Goal: Task Accomplishment & Management: Use online tool/utility

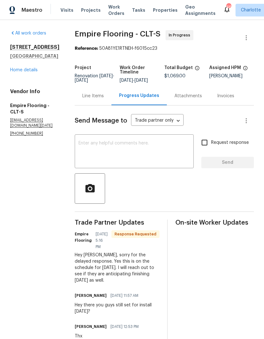
click at [31, 72] on link "Home details" at bounding box center [24, 70] width 28 height 4
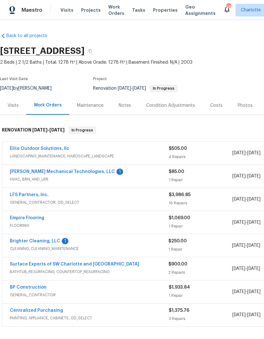
click at [36, 216] on link "Empire Flooring" at bounding box center [27, 218] width 35 height 4
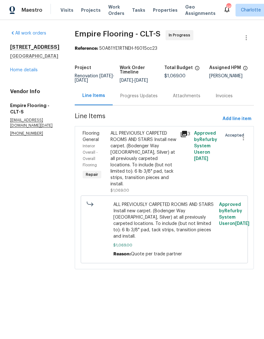
click at [149, 99] on div "Progress Updates" at bounding box center [138, 96] width 37 height 6
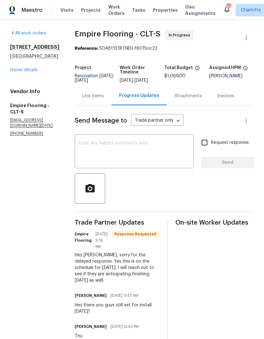
click at [28, 72] on link "Home details" at bounding box center [24, 70] width 28 height 4
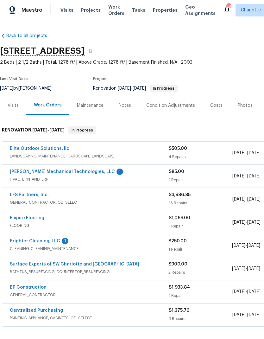
click at [55, 241] on link "Brighter Cleaning, LLC" at bounding box center [35, 241] width 50 height 4
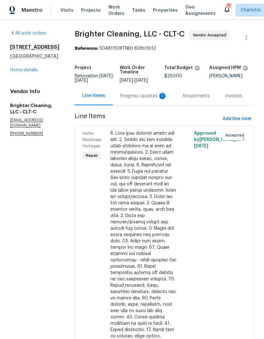
click at [132, 98] on div "Progress Updates 1" at bounding box center [143, 96] width 47 height 6
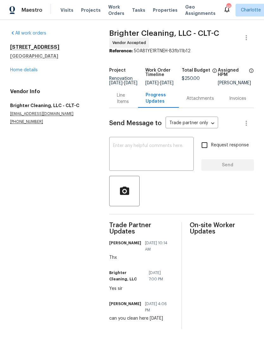
click at [33, 72] on link "Home details" at bounding box center [24, 70] width 28 height 4
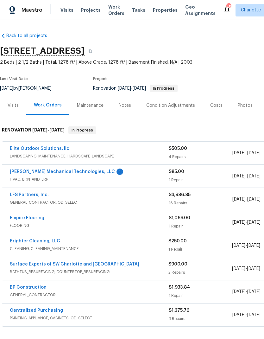
click at [35, 195] on link "LFS Partners, Inc." at bounding box center [29, 195] width 39 height 4
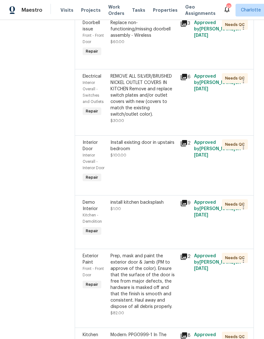
scroll to position [641, 0]
click at [85, 212] on div "Kitchen - Demolition" at bounding box center [95, 218] width 24 height 13
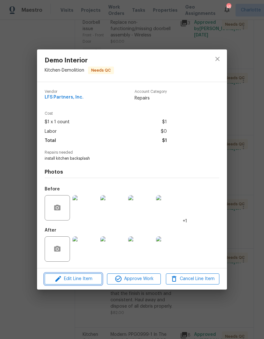
click at [85, 283] on button "Edit Line Item" at bounding box center [73, 278] width 57 height 11
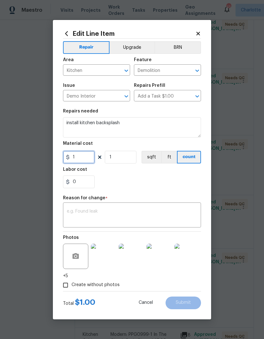
click at [81, 157] on input "1" at bounding box center [79, 157] width 32 height 13
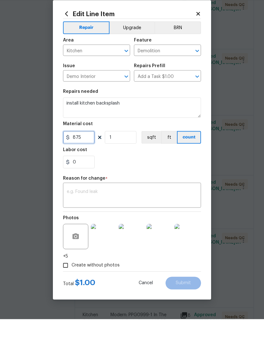
type input "875"
click at [179, 209] on textarea at bounding box center [132, 215] width 130 height 13
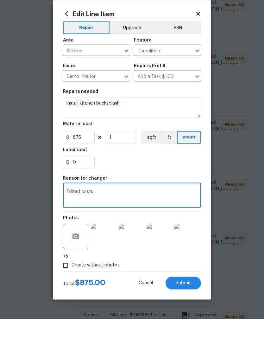
scroll to position [20, 0]
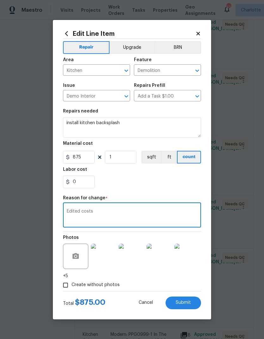
type textarea "Edited costs"
click at [190, 301] on span "Submit" at bounding box center [183, 302] width 15 height 5
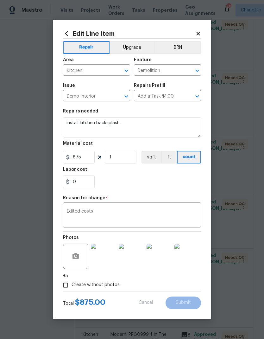
type input "1"
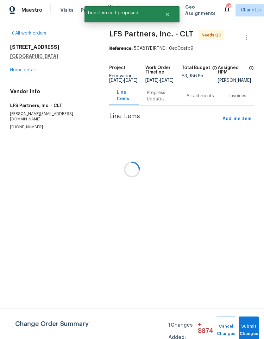
scroll to position [0, 0]
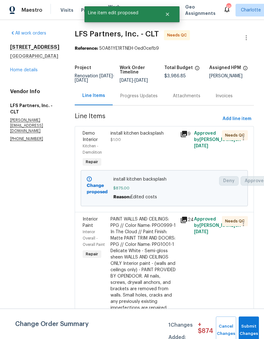
click at [175, 138] on div "install kitchen backsplash $1.00" at bounding box center [144, 149] width 70 height 42
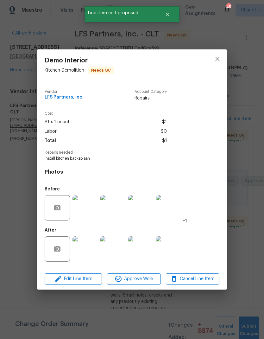
click at [86, 252] on img at bounding box center [85, 248] width 25 height 25
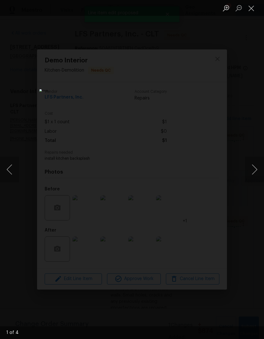
click at [254, 172] on button "Next image" at bounding box center [254, 169] width 19 height 25
click at [253, 174] on button "Next image" at bounding box center [254, 169] width 19 height 25
click at [251, 173] on button "Next image" at bounding box center [254, 169] width 19 height 25
click at [254, 170] on button "Next image" at bounding box center [254, 169] width 19 height 25
click at [251, 172] on button "Next image" at bounding box center [254, 169] width 19 height 25
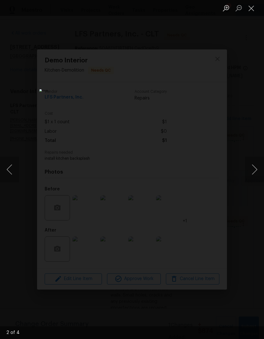
click at [250, 11] on button "Close lightbox" at bounding box center [251, 8] width 13 height 11
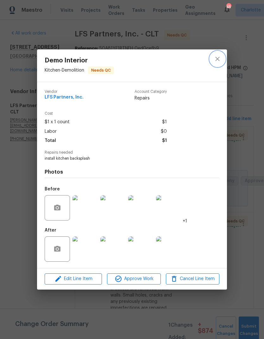
click at [220, 56] on icon "close" at bounding box center [218, 59] width 8 height 8
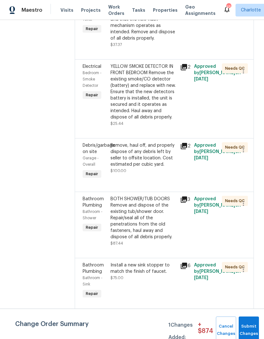
scroll to position [441, 0]
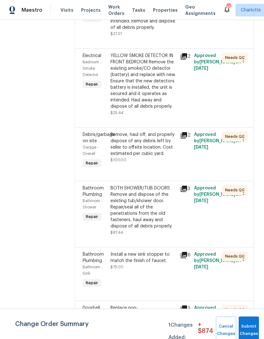
click at [142, 133] on div "Remove, haul off, and properly dispose of any debris left by seller to offsite …" at bounding box center [144, 143] width 66 height 25
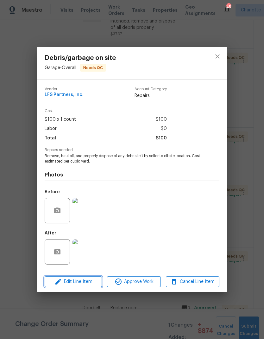
click at [94, 277] on button "Edit Line Item" at bounding box center [73, 281] width 57 height 11
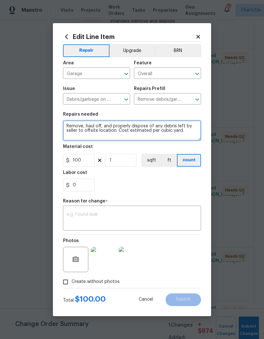
click at [191, 132] on textarea "Remove, haul off, and properly dispose of any debris left by seller to offsite …" at bounding box center [132, 130] width 138 height 20
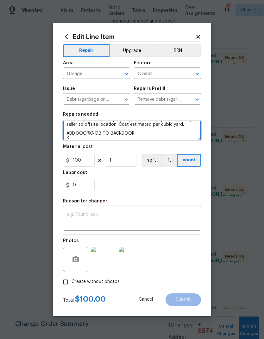
scroll to position [6, 0]
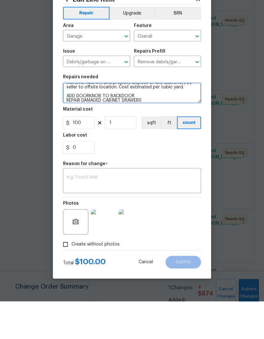
type textarea "Remove, haul off, and properly dispose of any debris left by seller to offsite …"
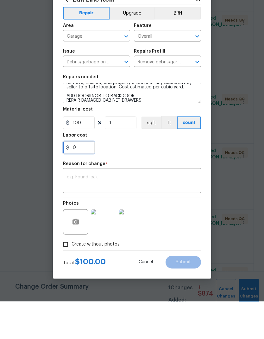
click at [78, 179] on input "0" at bounding box center [79, 185] width 32 height 13
click at [77, 179] on input "0" at bounding box center [79, 185] width 32 height 13
click at [76, 179] on input "0" at bounding box center [79, 185] width 32 height 13
type input "200"
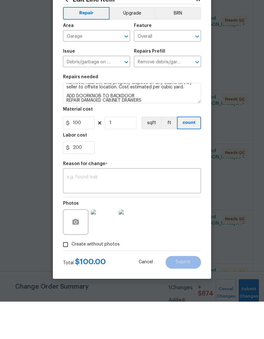
click at [187, 212] on textarea at bounding box center [132, 218] width 130 height 13
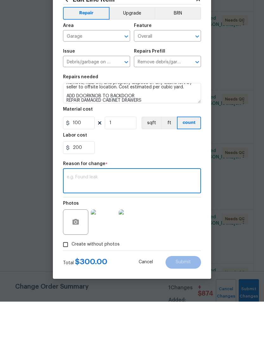
type textarea "E"
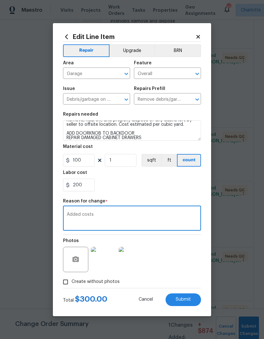
type textarea "Added costs"
click at [187, 295] on button "Submit" at bounding box center [183, 299] width 35 height 13
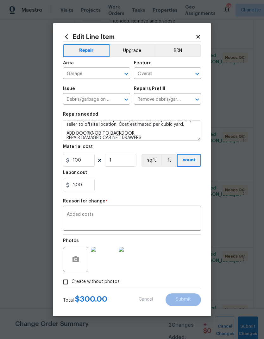
type textarea "Remove, haul off, and properly dispose of any debris left by seller to offsite …"
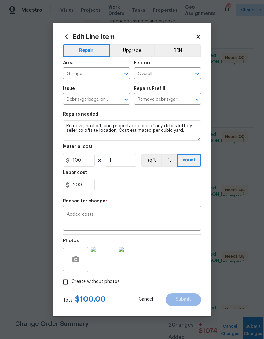
scroll to position [0, 0]
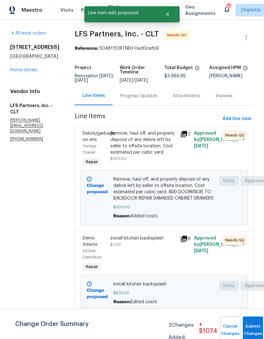
click at [32, 72] on link "Home details" at bounding box center [24, 70] width 28 height 4
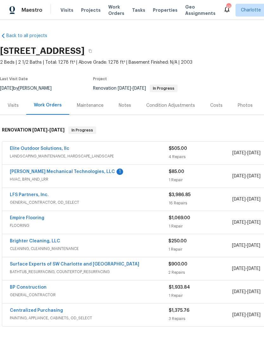
click at [35, 195] on link "LFS Partners, Inc." at bounding box center [29, 195] width 39 height 4
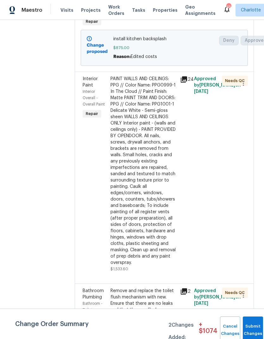
scroll to position [245, 0]
click at [149, 207] on div "PAINT WALLS AND CEILINGS: PPG // Color Name: PPG0999-1 In The Cloud // Paint Fi…" at bounding box center [144, 171] width 66 height 190
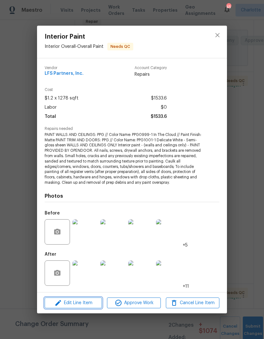
click at [90, 303] on span "Edit Line Item" at bounding box center [74, 303] width 54 height 8
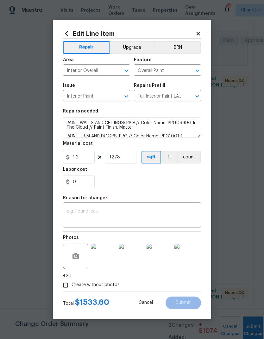
click at [193, 31] on h2 "Edit Line Item" at bounding box center [129, 33] width 132 height 7
click at [198, 34] on icon at bounding box center [198, 34] width 6 height 6
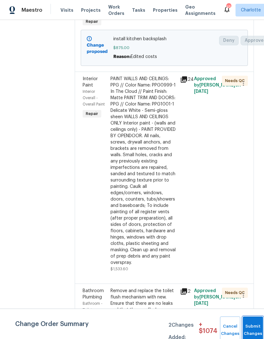
click at [246, 324] on button "Submit Changes" at bounding box center [253, 329] width 20 height 27
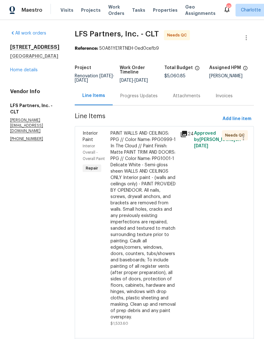
scroll to position [0, 0]
click at [18, 72] on link "Home details" at bounding box center [24, 70] width 28 height 4
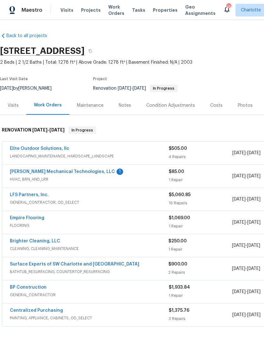
click at [23, 195] on link "LFS Partners, Inc." at bounding box center [29, 195] width 39 height 4
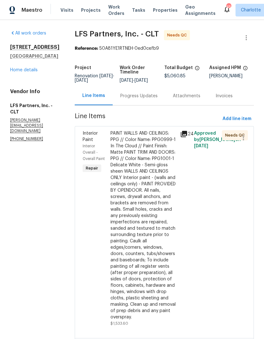
click at [16, 72] on link "Home details" at bounding box center [24, 70] width 28 height 4
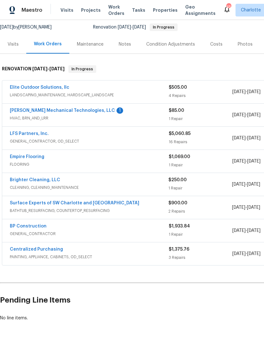
scroll to position [61, 0]
click at [85, 112] on link "[PERSON_NAME] Mechanical Technologies, LLC" at bounding box center [62, 111] width 105 height 4
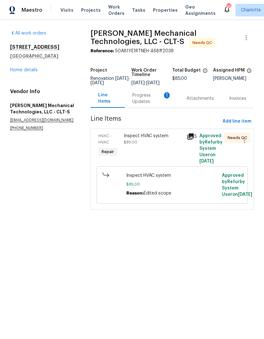
click at [25, 68] on link "Home details" at bounding box center [24, 70] width 28 height 4
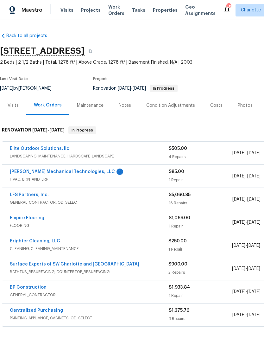
click at [33, 195] on link "LFS Partners, Inc." at bounding box center [29, 195] width 39 height 4
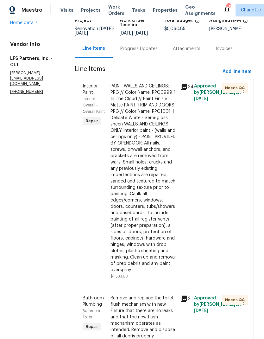
scroll to position [73, 0]
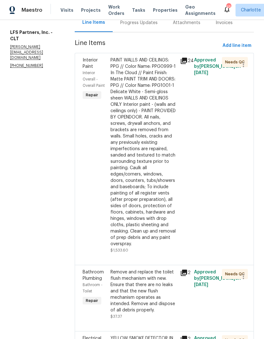
click at [153, 195] on div "PAINT WALLS AND CEILINGS: PPG // Color Name: PPG0999-1 In The Cloud // Paint Fi…" at bounding box center [144, 152] width 66 height 190
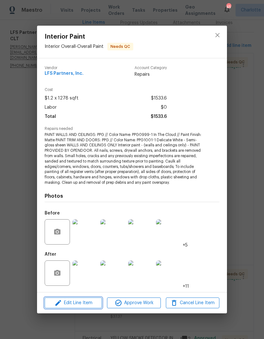
click at [92, 301] on span "Edit Line Item" at bounding box center [74, 303] width 54 height 8
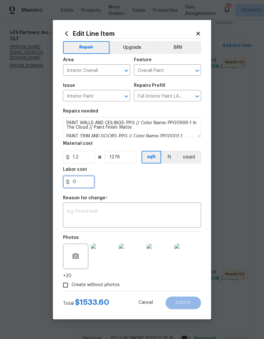
click at [81, 186] on input "0" at bounding box center [79, 181] width 32 height 13
click at [74, 182] on input "253" at bounding box center [79, 181] width 32 height 13
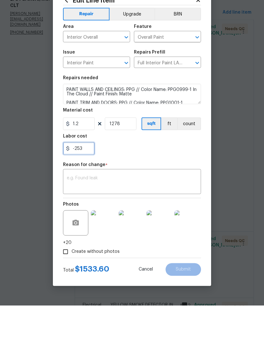
type input "-253"
click at [182, 209] on textarea at bounding box center [132, 215] width 130 height 13
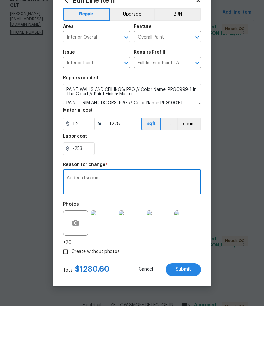
scroll to position [25, 0]
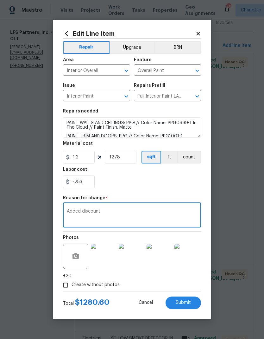
type textarea "Added discount"
click at [195, 304] on button "Submit" at bounding box center [183, 302] width 35 height 13
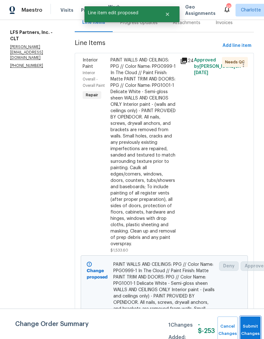
click at [243, 326] on button "Submit Changes" at bounding box center [250, 329] width 20 height 27
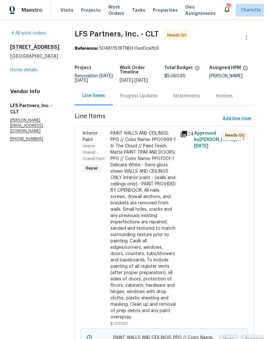
scroll to position [0, 0]
click at [139, 139] on div "PAINT WALLS AND CEILINGS: PPG // Color Name: PPG0999-1 In The Cloud // Paint Fi…" at bounding box center [144, 225] width 66 height 190
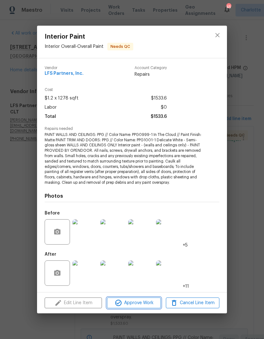
click at [142, 298] on button "Approve Work" at bounding box center [134, 302] width 54 height 11
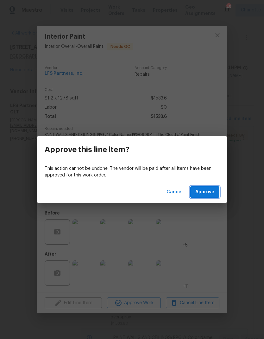
click at [211, 194] on span "Approve" at bounding box center [204, 192] width 19 height 8
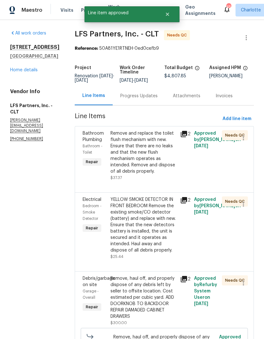
click at [149, 159] on div "Remove and replace the toilet flush mechanism with new. Ensure that there are n…" at bounding box center [144, 152] width 66 height 44
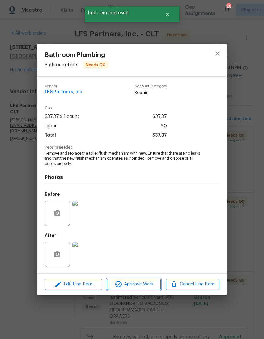
click at [145, 285] on span "Approve Work" at bounding box center [134, 284] width 50 height 8
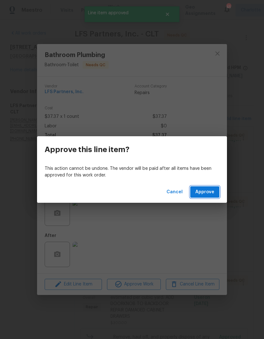
click at [209, 197] on button "Approve" at bounding box center [204, 192] width 29 height 12
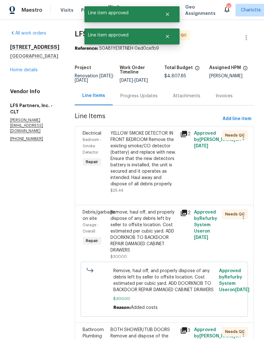
click at [145, 160] on div "YELLOW SMOKE DETECTOR IN FRONT BEDROOM Remove the existing smoke/CO detector (b…" at bounding box center [144, 158] width 66 height 57
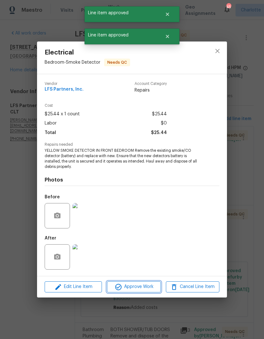
click at [157, 286] on span "Approve Work" at bounding box center [134, 287] width 50 height 8
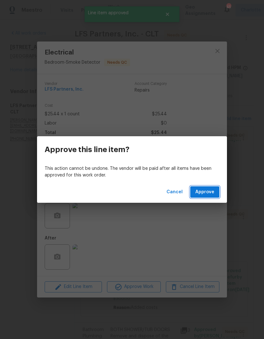
click at [219, 193] on button "Approve" at bounding box center [204, 192] width 29 height 12
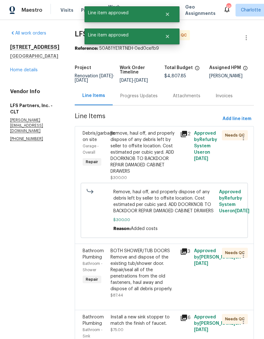
click at [153, 161] on div "Remove, haul off, and properly dispose of any debris left by seller to offsite …" at bounding box center [144, 152] width 66 height 44
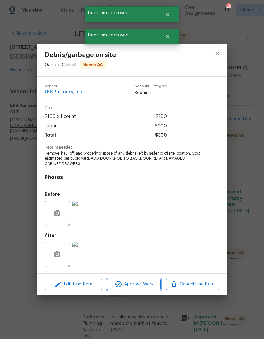
click at [145, 286] on span "Approve Work" at bounding box center [134, 284] width 50 height 8
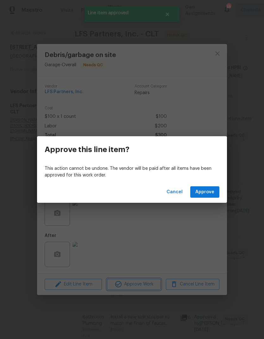
click at [206, 203] on div "Approve this line item? This action cannot be undone. The vendor will be paid a…" at bounding box center [132, 169] width 264 height 339
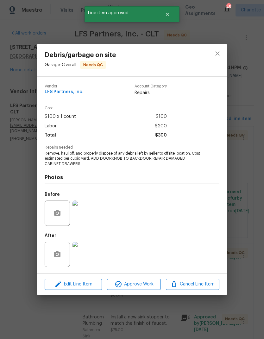
click at [211, 196] on div "Before" at bounding box center [132, 208] width 175 height 41
click at [147, 281] on span "Approve Work" at bounding box center [134, 284] width 50 height 8
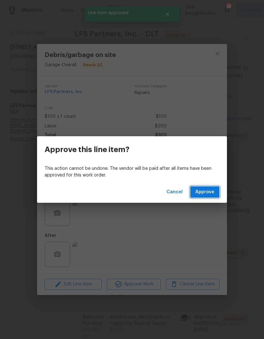
click at [206, 192] on span "Approve" at bounding box center [204, 192] width 19 height 8
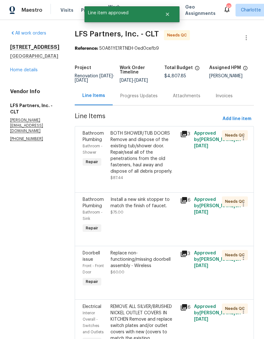
click at [151, 149] on div "BOTH SHOWER/TUB DOORS Remove and dispose of the existing tub/shower door. Repai…" at bounding box center [144, 152] width 66 height 44
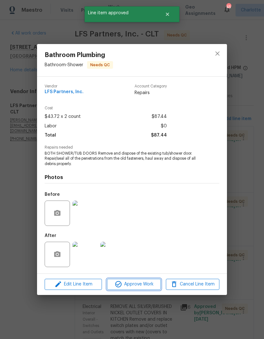
click at [145, 282] on span "Approve Work" at bounding box center [134, 284] width 50 height 8
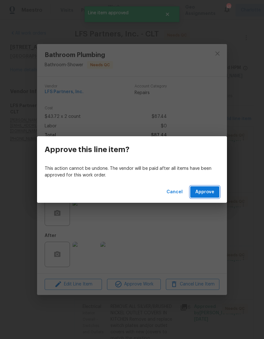
click at [218, 190] on button "Approve" at bounding box center [204, 192] width 29 height 12
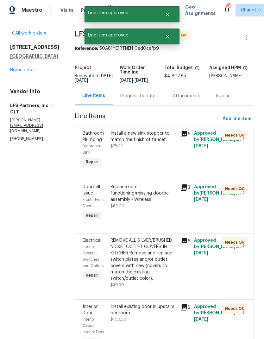
click at [149, 159] on div "Install a new sink stopper to match the finish of faucet. $75.00" at bounding box center [144, 149] width 70 height 42
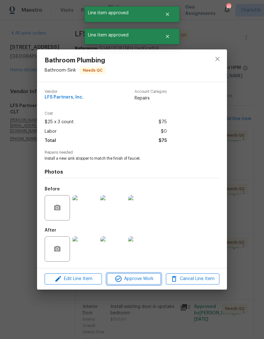
click at [146, 279] on span "Approve Work" at bounding box center [134, 279] width 50 height 8
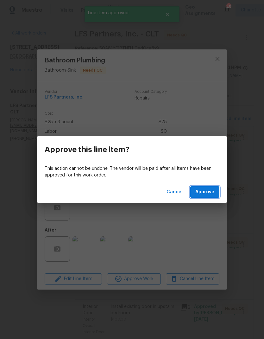
click at [209, 195] on span "Approve" at bounding box center [204, 192] width 19 height 8
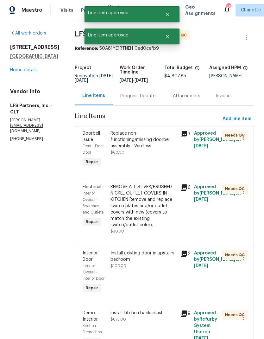
click at [162, 151] on div "Replace non-functioning/missing doorbell assembly - Wireless $60.00" at bounding box center [144, 142] width 66 height 25
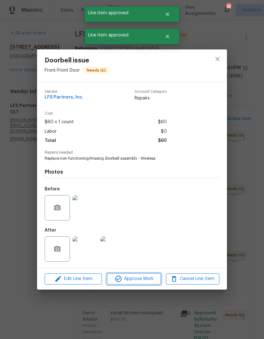
click at [149, 276] on span "Approve Work" at bounding box center [134, 279] width 50 height 8
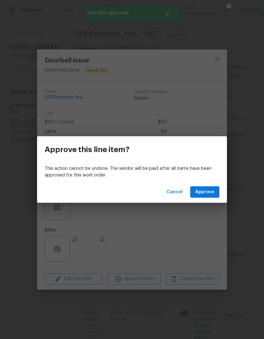
click at [221, 187] on div "Cancel Approve" at bounding box center [132, 192] width 190 height 22
click at [217, 193] on button "Approve" at bounding box center [204, 192] width 29 height 12
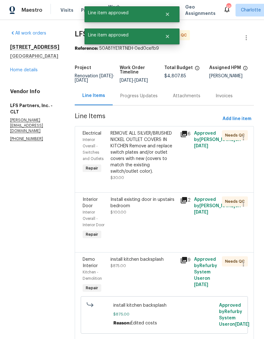
click at [159, 151] on div "REMOVE ALL SILVER/BRUSHED NICKEL OUTLET COVERS IN KITCHEN Remove and replace sw…" at bounding box center [144, 152] width 66 height 44
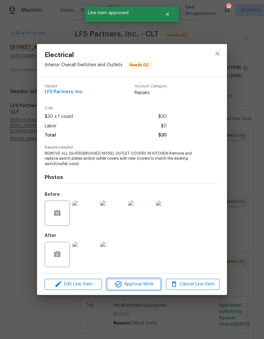
click at [149, 282] on span "Approve Work" at bounding box center [134, 284] width 50 height 8
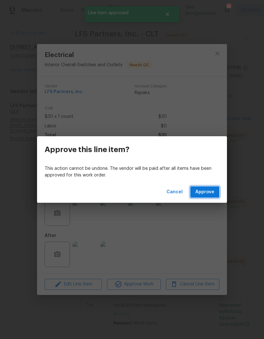
click at [219, 189] on button "Approve" at bounding box center [204, 192] width 29 height 12
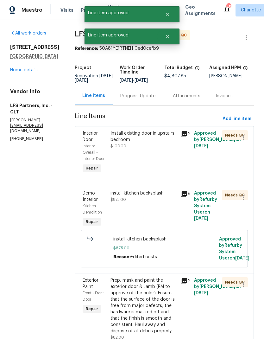
click at [149, 163] on div "Install existing door in upstairs bedroom $100.00" at bounding box center [144, 152] width 70 height 48
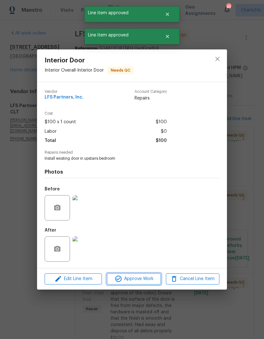
click at [147, 280] on span "Approve Work" at bounding box center [134, 279] width 50 height 8
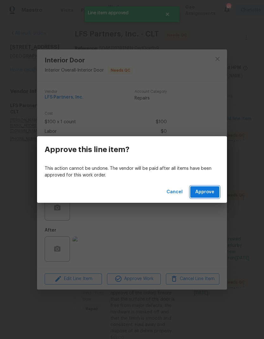
click at [212, 187] on button "Approve" at bounding box center [204, 192] width 29 height 12
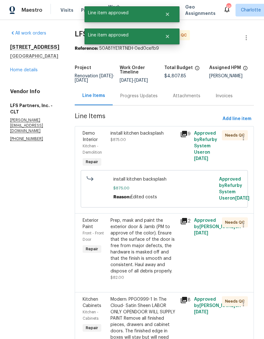
click at [153, 155] on div "install kitchen backsplash $875.00" at bounding box center [144, 149] width 70 height 42
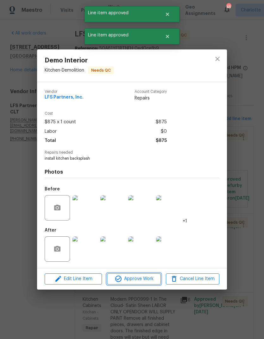
click at [153, 277] on span "Approve Work" at bounding box center [134, 279] width 50 height 8
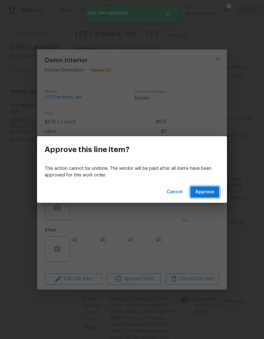
click at [218, 193] on button "Approve" at bounding box center [204, 192] width 29 height 12
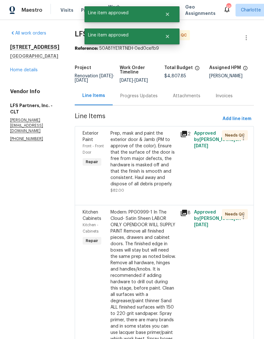
click at [152, 160] on div "Prep, mask and paint the exterior door & Jamb (PM to approve of the color). Ens…" at bounding box center [144, 158] width 66 height 57
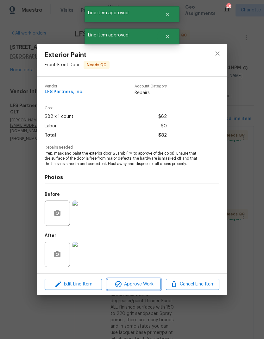
click at [140, 286] on span "Approve Work" at bounding box center [134, 284] width 50 height 8
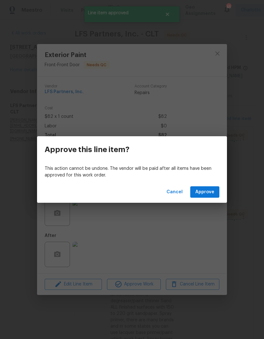
click at [211, 191] on span "Approve" at bounding box center [204, 192] width 19 height 8
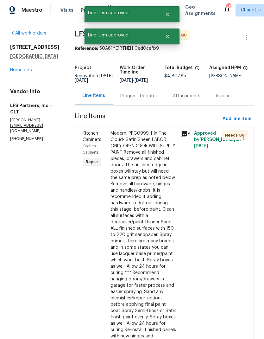
click at [150, 162] on div "Modern: PPG0999-1 In The Cloud- Satin Sheen LABOR ONLY OPENDOOR WILL SUPPLY PAI…" at bounding box center [144, 241] width 66 height 222
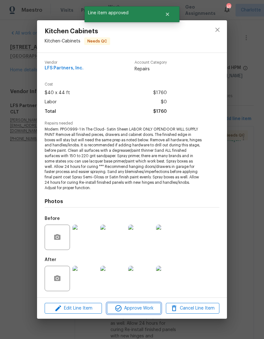
click at [148, 303] on button "Approve Work" at bounding box center [134, 308] width 54 height 11
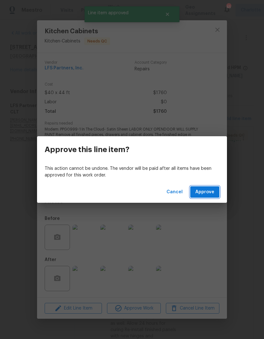
click at [215, 193] on button "Approve" at bounding box center [204, 192] width 29 height 12
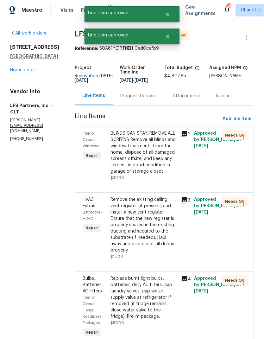
click at [152, 163] on div "BLINDS CAN STAY, REMOVE ALL SCREENS Remove all blinds and window treatments fro…" at bounding box center [144, 152] width 66 height 44
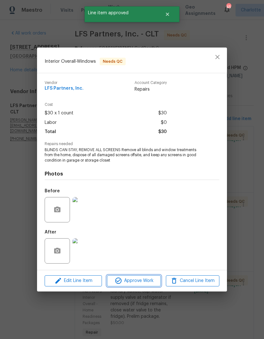
click at [146, 280] on span "Approve Work" at bounding box center [134, 281] width 50 height 8
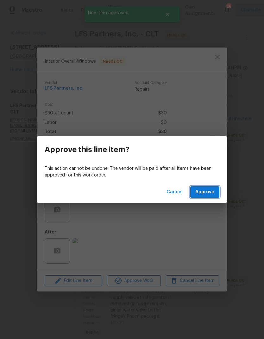
click at [216, 187] on button "Approve" at bounding box center [204, 192] width 29 height 12
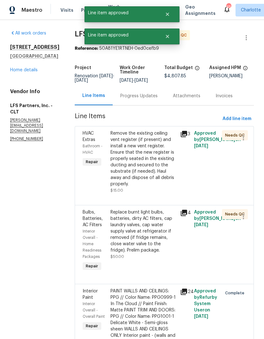
click at [158, 157] on div "Remove the existing ceiling vent register (if present) and install a new vent r…" at bounding box center [144, 158] width 66 height 57
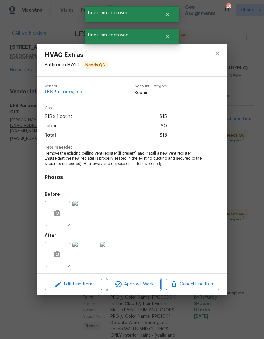
click at [140, 284] on span "Approve Work" at bounding box center [134, 284] width 50 height 8
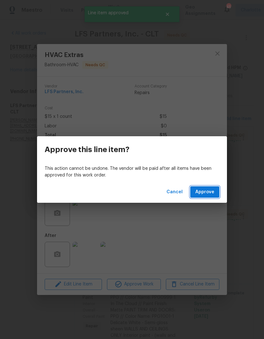
click at [216, 192] on button "Approve" at bounding box center [204, 192] width 29 height 12
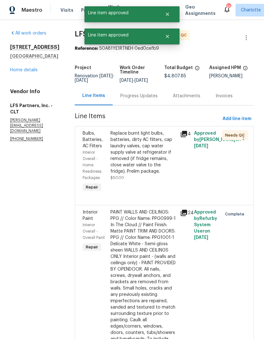
click at [155, 159] on div "Replace burnt light bulbs, batteries, dirty AC filters, cap laundry valves, cap…" at bounding box center [144, 152] width 66 height 44
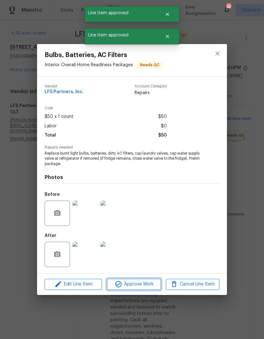
click at [152, 280] on button "Approve Work" at bounding box center [134, 284] width 54 height 11
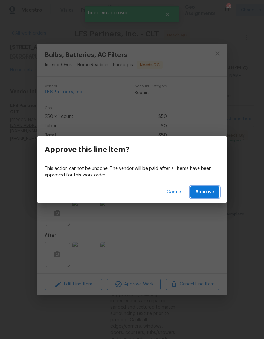
click at [215, 194] on button "Approve" at bounding box center [204, 192] width 29 height 12
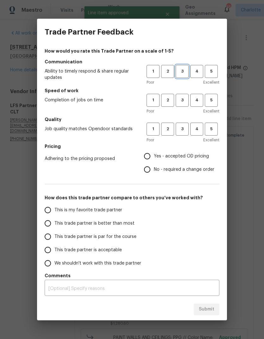
click at [178, 78] on button "3" at bounding box center [182, 71] width 13 height 13
click at [181, 105] on button "3" at bounding box center [182, 100] width 13 height 13
click at [185, 134] on button "3" at bounding box center [182, 129] width 13 height 13
click at [150, 151] on input "Yes - accepted OD pricing" at bounding box center [147, 155] width 13 height 13
radio input "true"
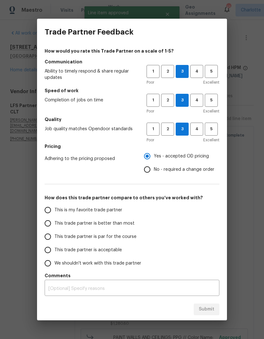
click at [53, 224] on input "This trade partner is better than most" at bounding box center [47, 223] width 13 height 13
click at [209, 312] on span "Submit" at bounding box center [207, 309] width 16 height 8
radio input "true"
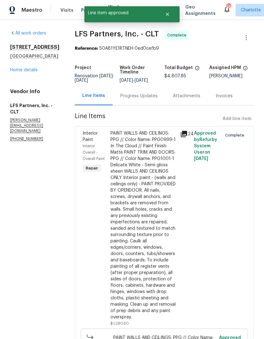
radio input "false"
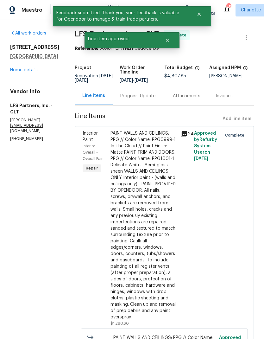
click at [13, 72] on link "Home details" at bounding box center [24, 70] width 28 height 4
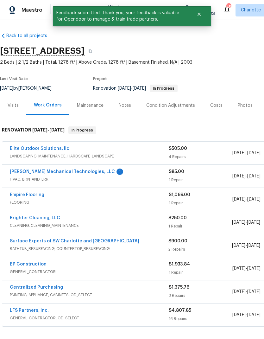
click at [79, 173] on link "[PERSON_NAME] Mechanical Technologies, LLC" at bounding box center [62, 171] width 105 height 4
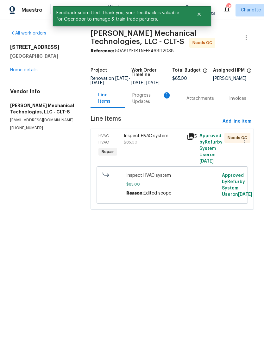
click at [139, 105] on div "Progress Updates 1" at bounding box center [151, 98] width 39 height 13
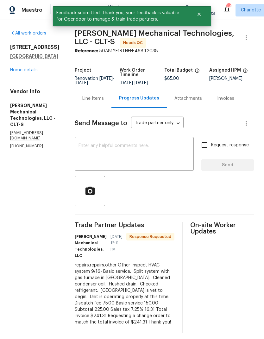
scroll to position [9, 0]
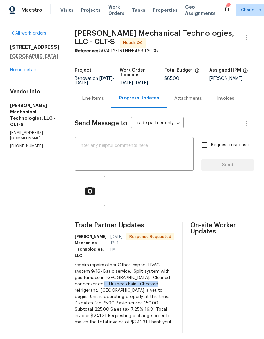
click at [151, 293] on div "repairs.repairs.other Other Inspect HVAC system 9/16- Basic service. Split syst…" at bounding box center [125, 293] width 100 height 63
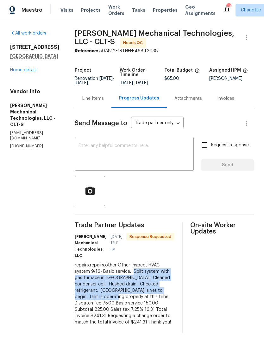
copy div "Split system with gas furnace in [GEOGRAPHIC_DATA]. Cleaned condenser coil. Flu…"
click at [105, 99] on div "Line Items" at bounding box center [93, 98] width 37 height 19
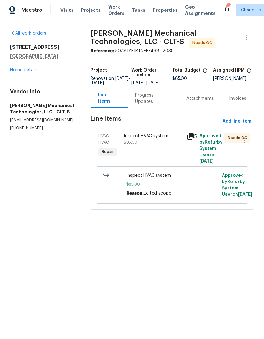
click at [136, 144] on span "$85.00" at bounding box center [131, 142] width 14 height 4
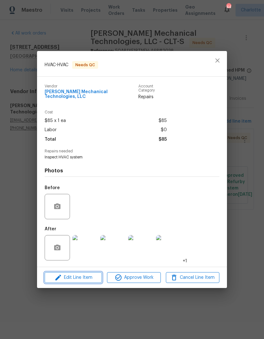
click at [89, 276] on span "Edit Line Item" at bounding box center [74, 278] width 54 height 8
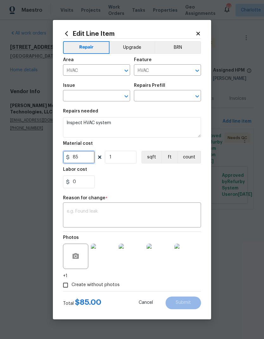
click at [78, 157] on input "85" at bounding box center [79, 157] width 32 height 13
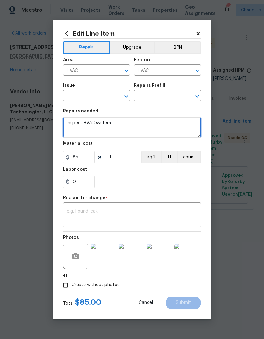
click at [98, 125] on textarea "Inspect HVAC system" at bounding box center [132, 127] width 138 height 20
click at [103, 124] on textarea "Inspect HVAC system" at bounding box center [132, 127] width 138 height 20
click at [93, 125] on textarea "Inspect HVAC system" at bounding box center [132, 127] width 138 height 20
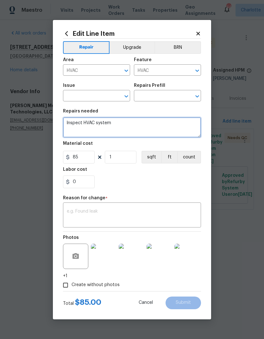
click at [91, 126] on textarea "Inspect HVAC system" at bounding box center [132, 127] width 138 height 20
paste textarea "Split system with gas furnace in [GEOGRAPHIC_DATA]. Cleaned condenser coil. Flu…"
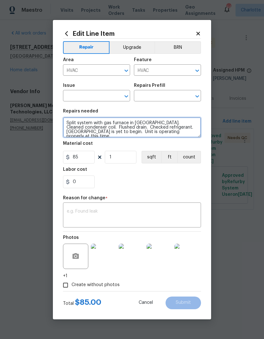
type textarea "Split system with gas furnace in [GEOGRAPHIC_DATA]. Cleaned condenser coil. Flu…"
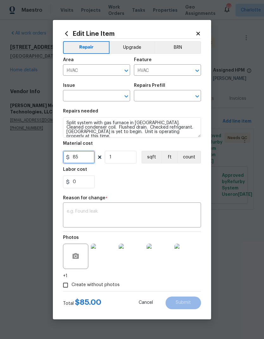
click at [77, 156] on input "85" at bounding box center [79, 157] width 32 height 13
click at [80, 156] on input "85" at bounding box center [79, 157] width 32 height 13
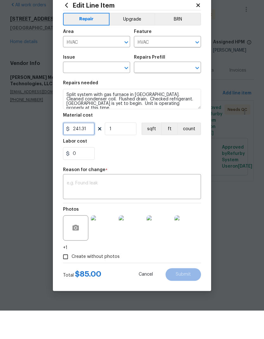
type input "241.31"
click at [162, 209] on textarea at bounding box center [132, 215] width 130 height 13
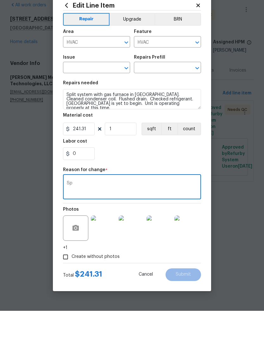
type textarea "S"
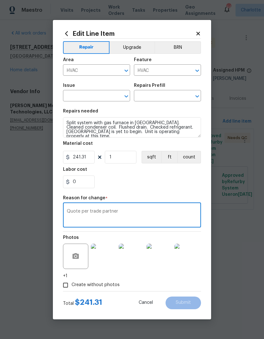
type textarea "Quote per trade partner"
click at [111, 93] on input "text" at bounding box center [87, 97] width 49 height 10
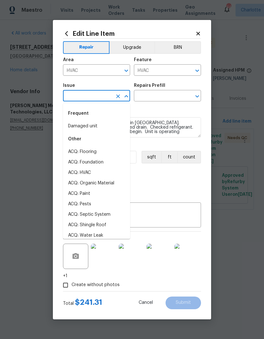
click at [115, 127] on li "Damaged unit" at bounding box center [96, 126] width 67 height 10
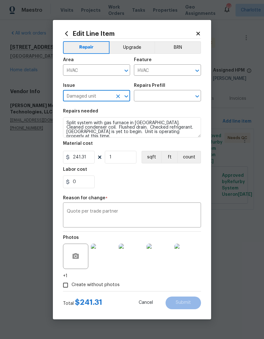
type input "Damaged unit"
click at [188, 98] on icon "Clear" at bounding box center [189, 96] width 4 height 4
click at [194, 97] on icon "Open" at bounding box center [197, 96] width 8 height 8
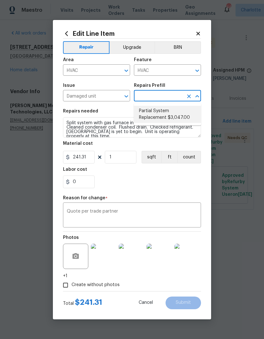
click at [190, 117] on li "Partial System Replacement $3,047.00" at bounding box center [167, 114] width 67 height 17
type input "Partial System Replacement $3,047.00"
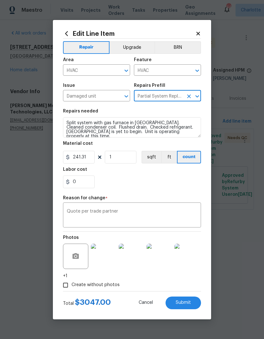
type textarea "Acquisition Scope: Non-Functional HVAC. Partial System Replacement"
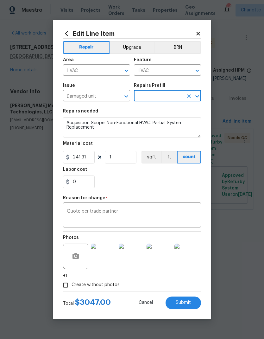
type input "Partial System Replacement $3,047.00"
type input "3047"
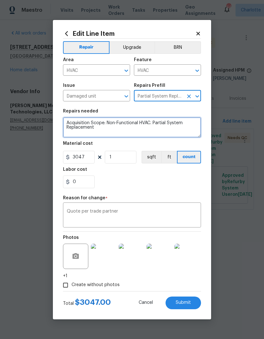
click at [159, 123] on textarea "Acquisition Scope: Non-Functional HVAC. Partial System Replacement" at bounding box center [132, 127] width 138 height 20
click at [115, 99] on button "Clear" at bounding box center [118, 96] width 9 height 9
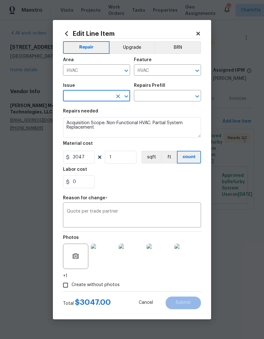
click at [104, 98] on input "text" at bounding box center [87, 97] width 49 height 10
click at [115, 136] on li "HVAC Extras" at bounding box center [96, 136] width 67 height 10
type input "HVAC Extras"
click at [199, 98] on icon "Open" at bounding box center [197, 96] width 8 height 8
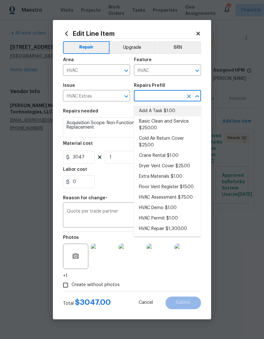
click at [184, 112] on li "Add A Task $1.00" at bounding box center [167, 111] width 67 height 10
type input "Add A Task $1.00"
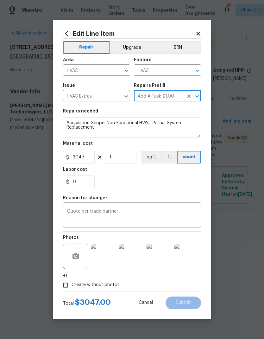
type textarea "HPM to detail"
type input "Add A Task $1.00"
type input "1"
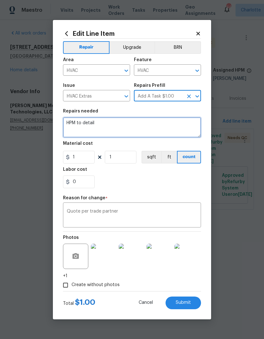
click at [85, 124] on textarea "HPM to detail" at bounding box center [132, 127] width 138 height 20
click at [89, 124] on textarea "HPM to detail" at bounding box center [132, 127] width 138 height 20
click at [88, 124] on textarea "HPM to detail" at bounding box center [132, 127] width 138 height 20
paste textarea "Split system with gas furnace in [GEOGRAPHIC_DATA]. Cleaned condenser coil. Flu…"
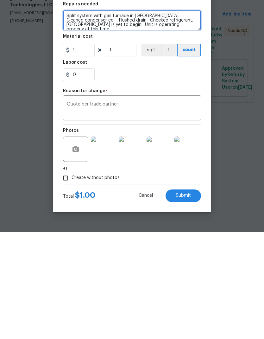
type textarea "Split system with gas furnace in [GEOGRAPHIC_DATA]. Cleaned condenser coil. Flu…"
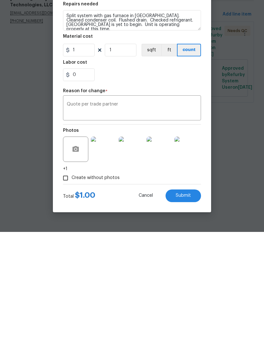
click at [194, 296] on button "Submit" at bounding box center [183, 302] width 35 height 13
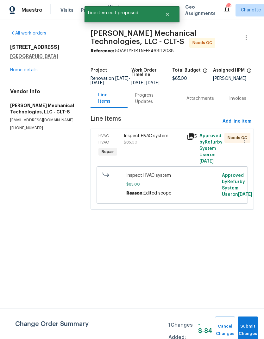
click at [136, 143] on div "Inspect HVAC system $85.00" at bounding box center [153, 139] width 59 height 13
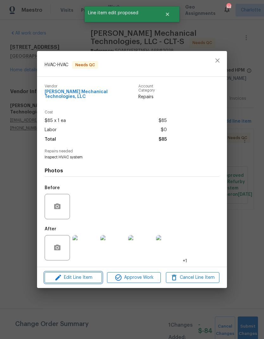
click at [90, 272] on button "Edit Line Item" at bounding box center [73, 277] width 57 height 11
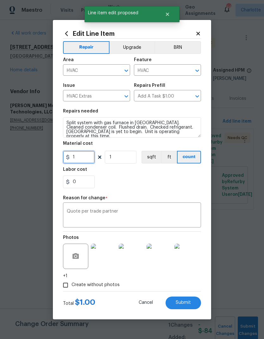
click at [86, 156] on input "1" at bounding box center [79, 157] width 32 height 13
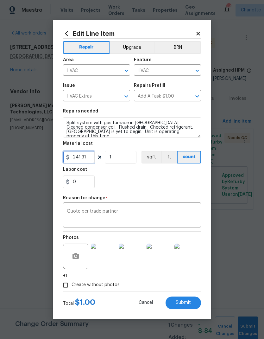
type input "241.31"
click at [191, 299] on form "Repair Upgrade BRN Area HVAC ​ Feature HVAC ​ Issue HVAC Extras ​ Repairs Prefi…" at bounding box center [132, 174] width 138 height 270
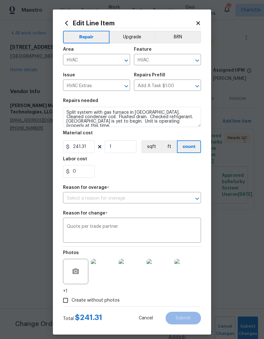
click at [194, 202] on icon "Open" at bounding box center [197, 199] width 8 height 8
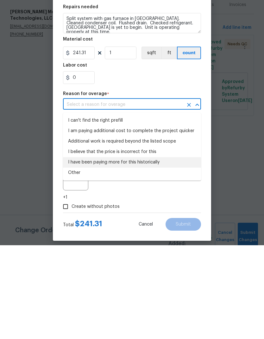
click at [174, 251] on li "I have been paying more for this historically" at bounding box center [132, 256] width 138 height 10
type input "I have been paying more for this historically"
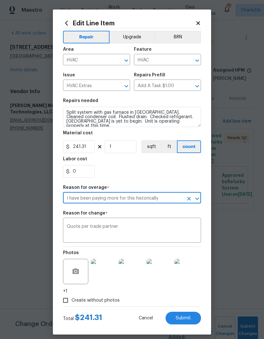
click at [191, 315] on button "Submit" at bounding box center [183, 318] width 35 height 13
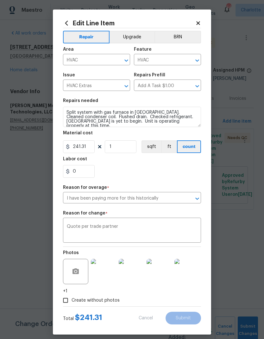
type textarea "Inspect HVAC system"
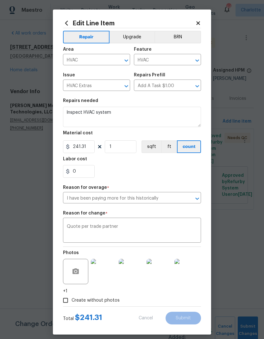
type input "85"
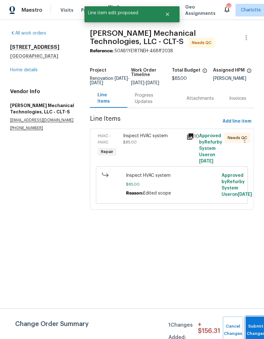
click at [246, 322] on button "Submit Changes" at bounding box center [256, 329] width 20 height 27
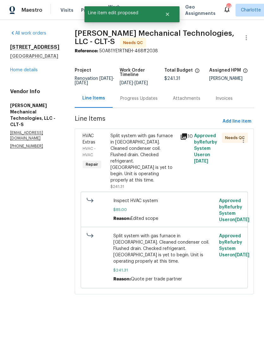
click at [30, 68] on link "Home details" at bounding box center [24, 70] width 28 height 4
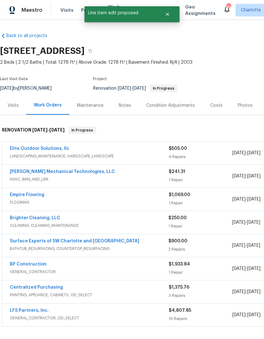
click at [212, 110] on div "Costs" at bounding box center [217, 105] width 28 height 19
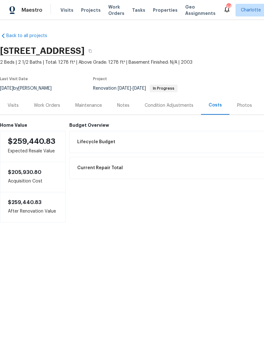
click at [48, 110] on div "Work Orders" at bounding box center [46, 105] width 41 height 19
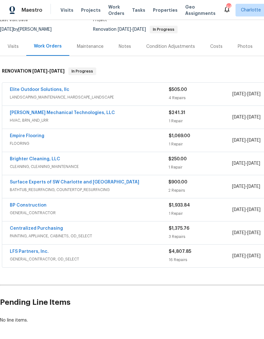
scroll to position [59, 0]
